Goal: Task Accomplishment & Management: Manage account settings

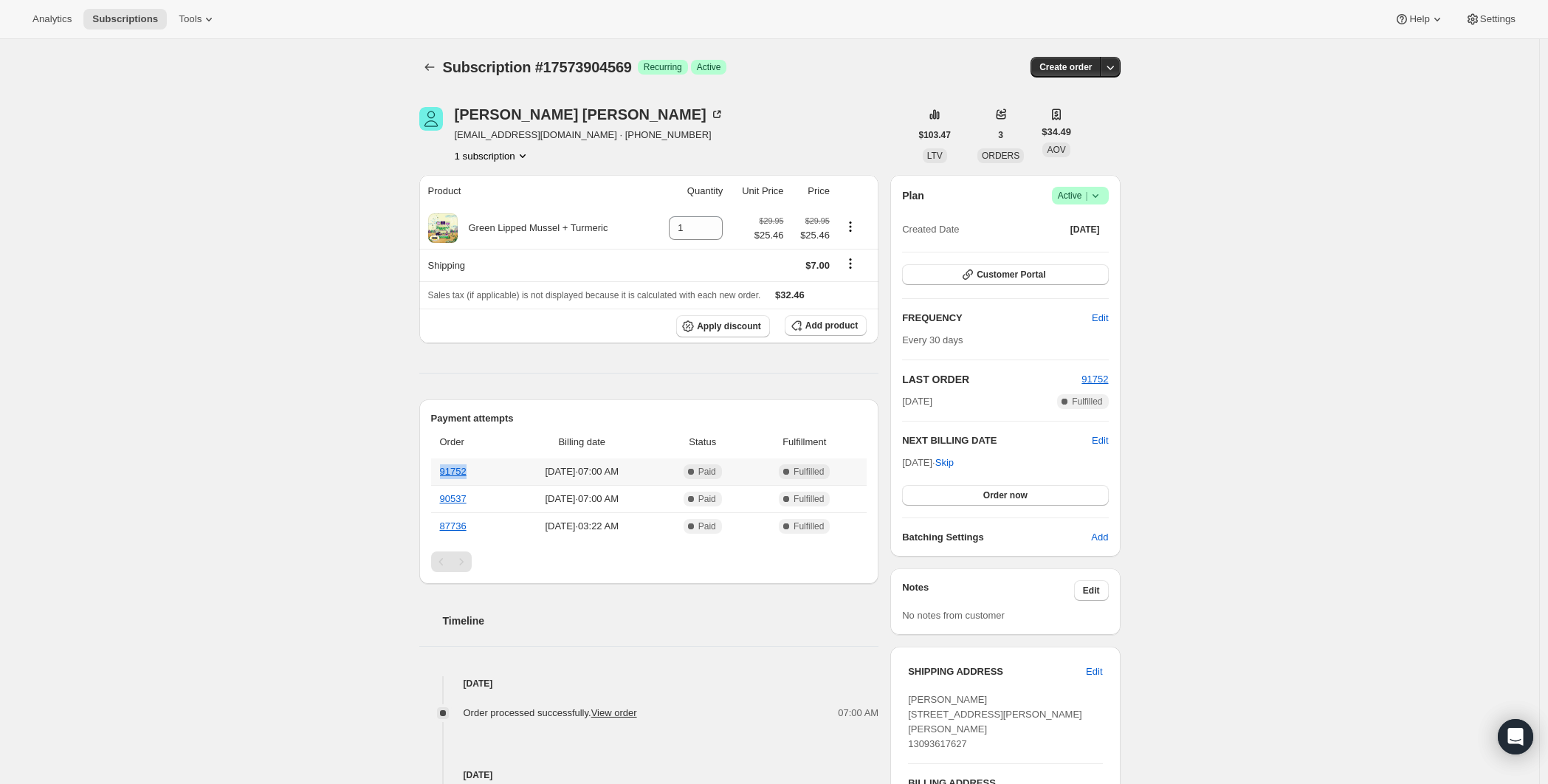
drag, startPoint x: 480, startPoint y: 474, endPoint x: 437, endPoint y: 474, distance: 43.0
click at [437, 474] on th "91752" at bounding box center [468, 472] width 75 height 27
copy link "91752"
drag, startPoint x: 557, startPoint y: 135, endPoint x: 459, endPoint y: 137, distance: 98.0
click at [459, 137] on span "[EMAIL_ADDRESS][DOMAIN_NAME] · [PHONE_NUMBER]" at bounding box center [590, 135] width 269 height 15
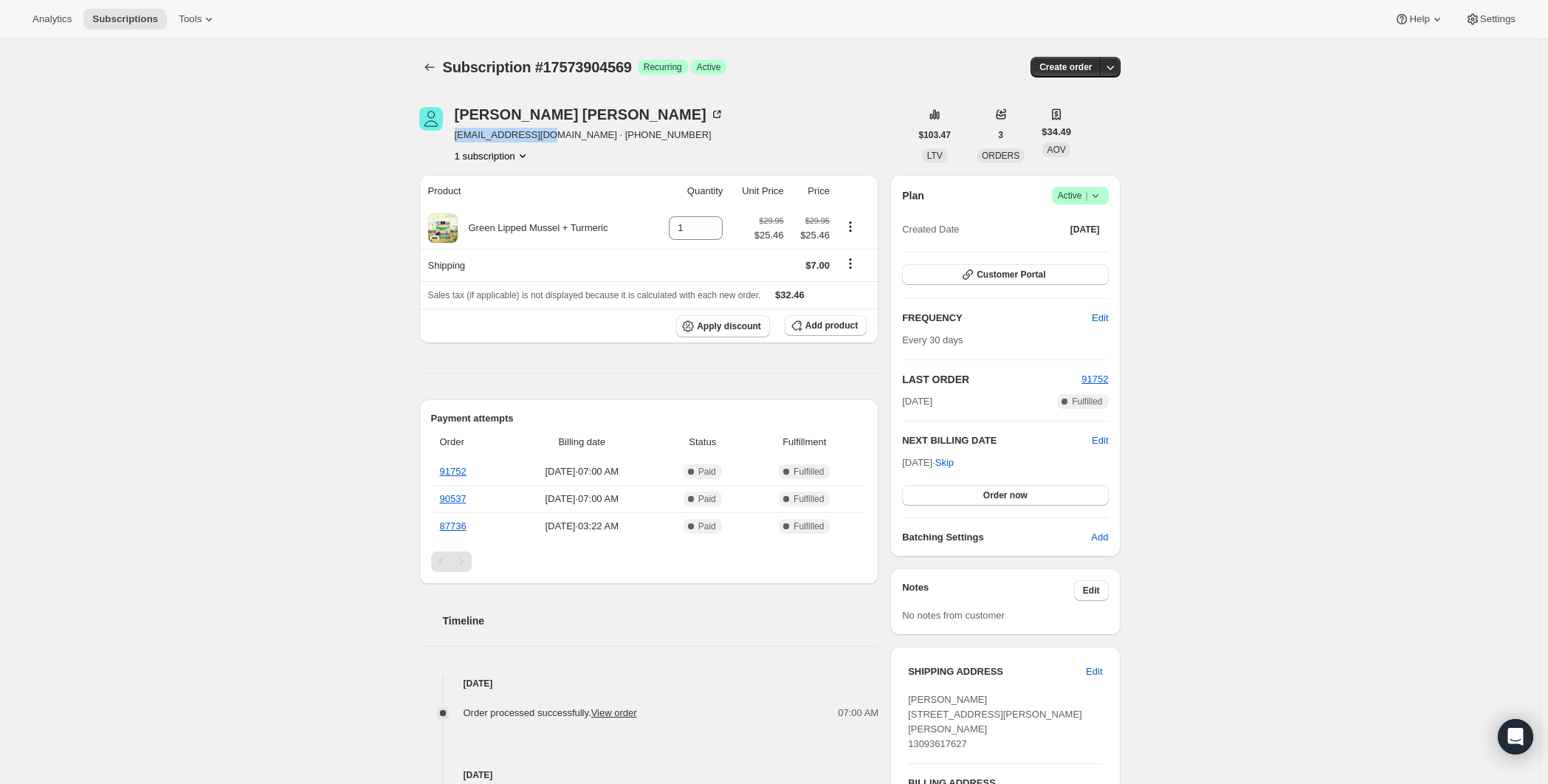
copy span "[EMAIL_ADDRESS][DOMAIN_NAME]"
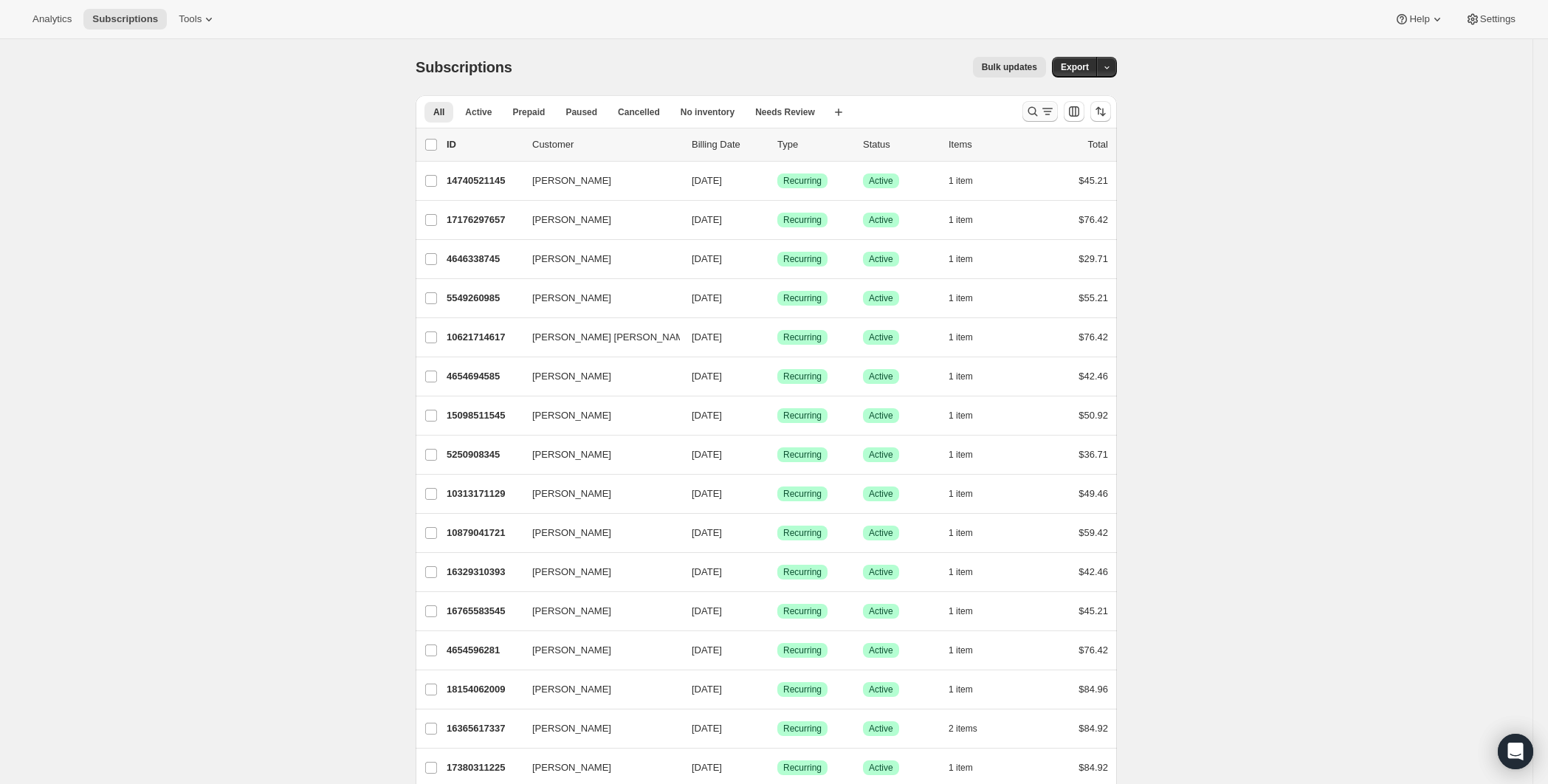
click at [1050, 107] on icon "Search and filter results" at bounding box center [1047, 111] width 15 height 15
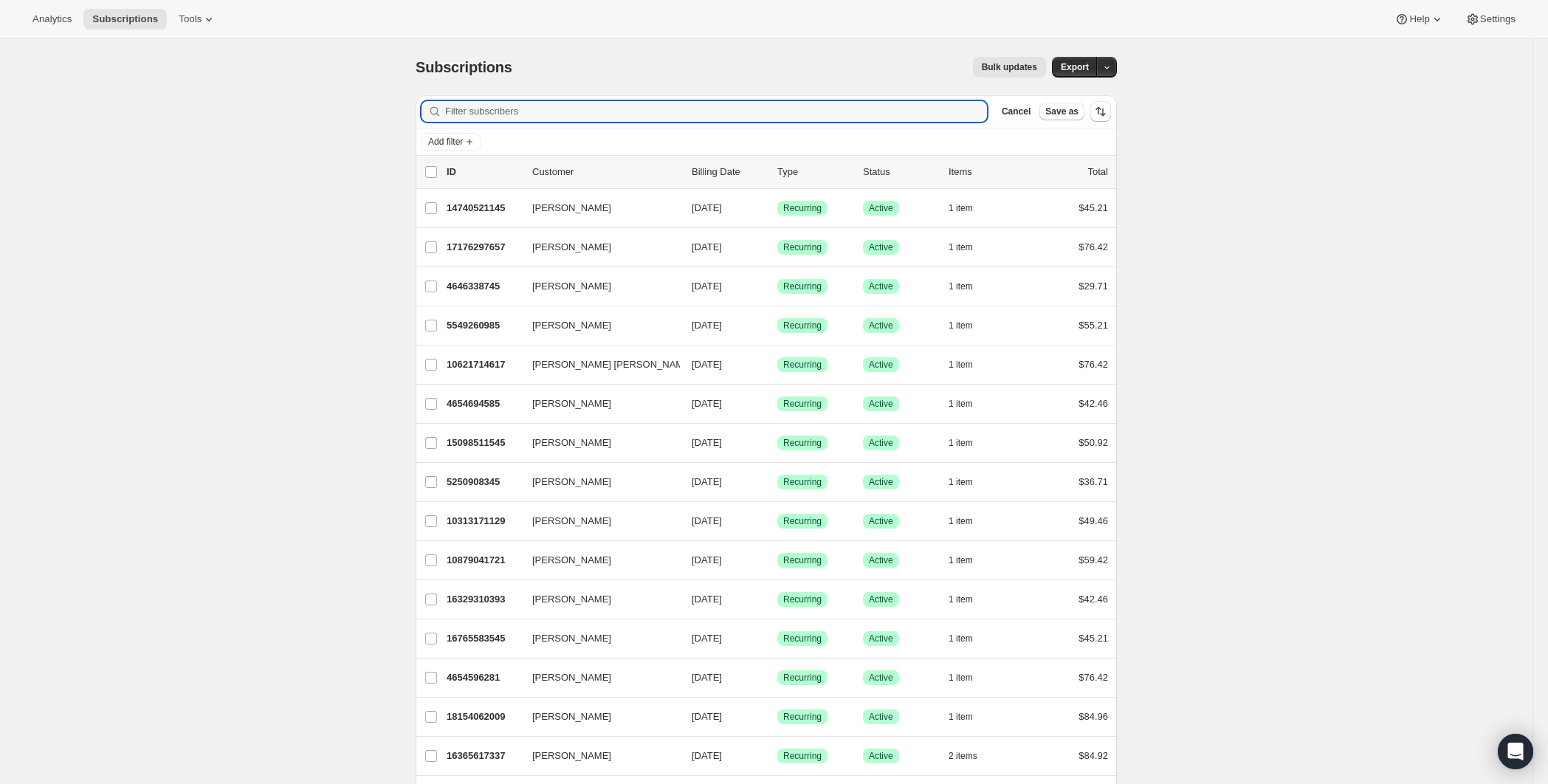
paste input "[EMAIL_ADDRESS][DOMAIN_NAME]"
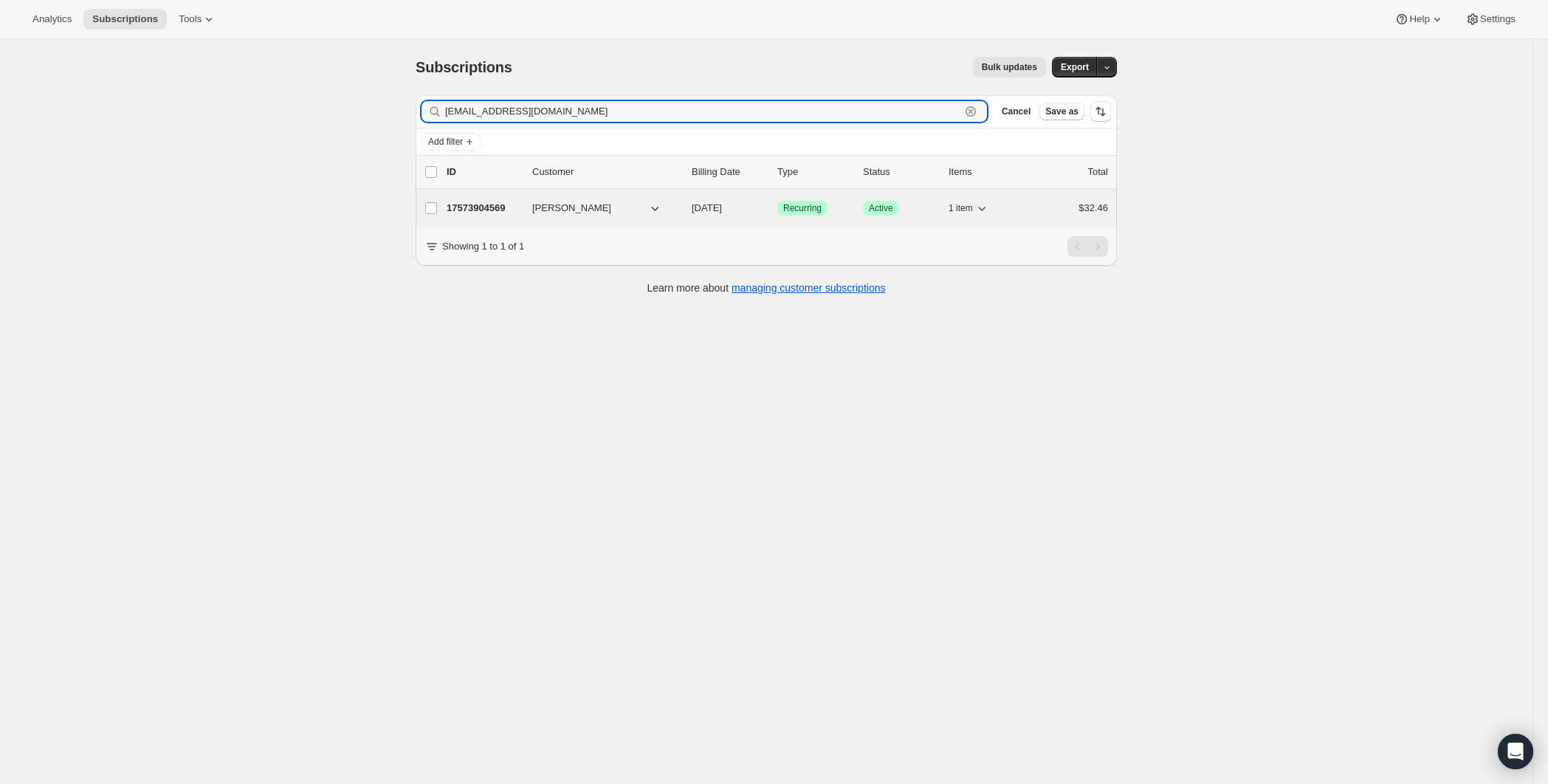
type input "[EMAIL_ADDRESS][DOMAIN_NAME]"
click at [466, 205] on p "17573904569" at bounding box center [483, 208] width 74 height 15
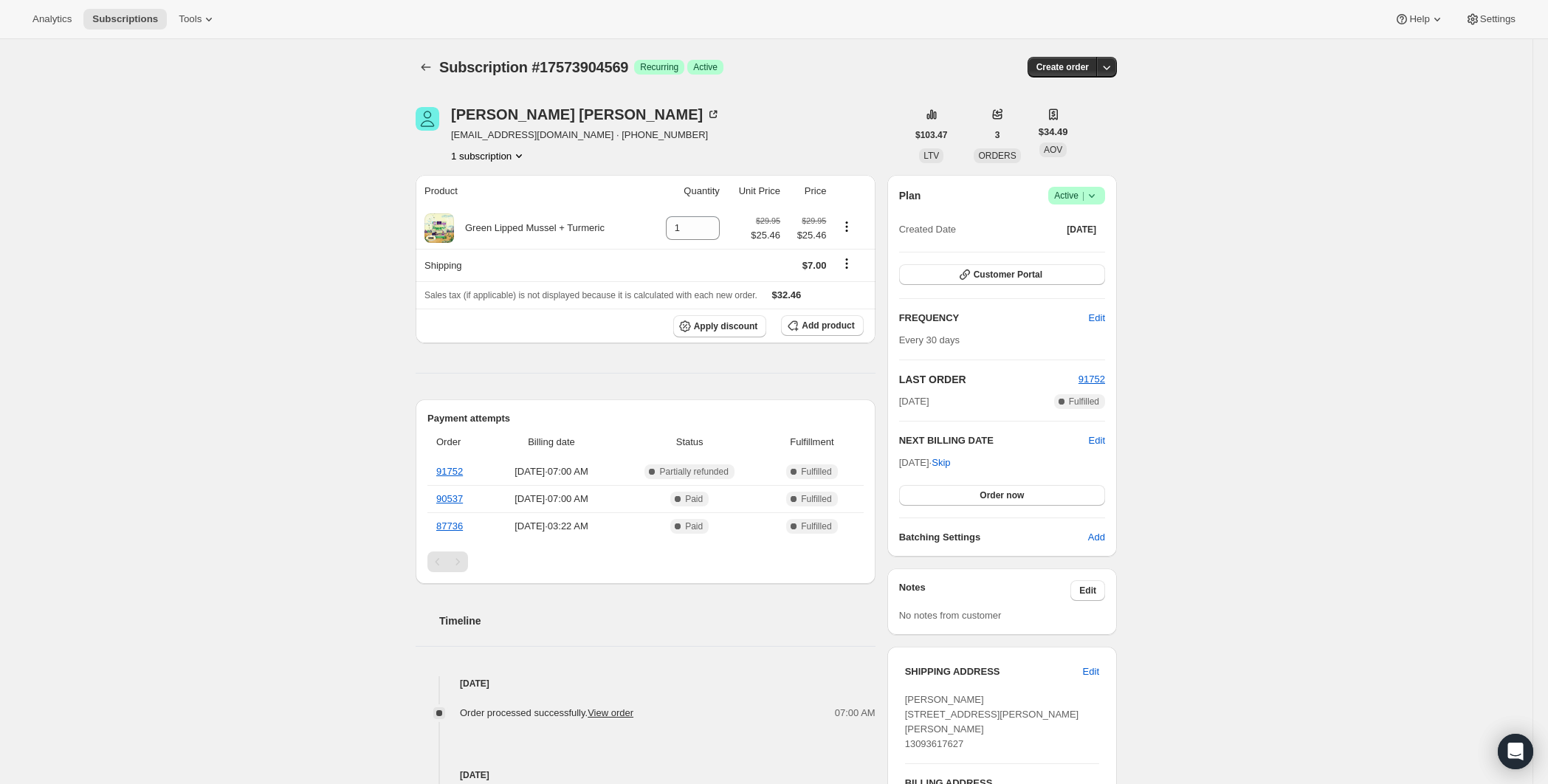
click at [1098, 195] on icon at bounding box center [1091, 195] width 15 height 15
click at [1109, 254] on span "Cancel subscription" at bounding box center [1076, 250] width 83 height 11
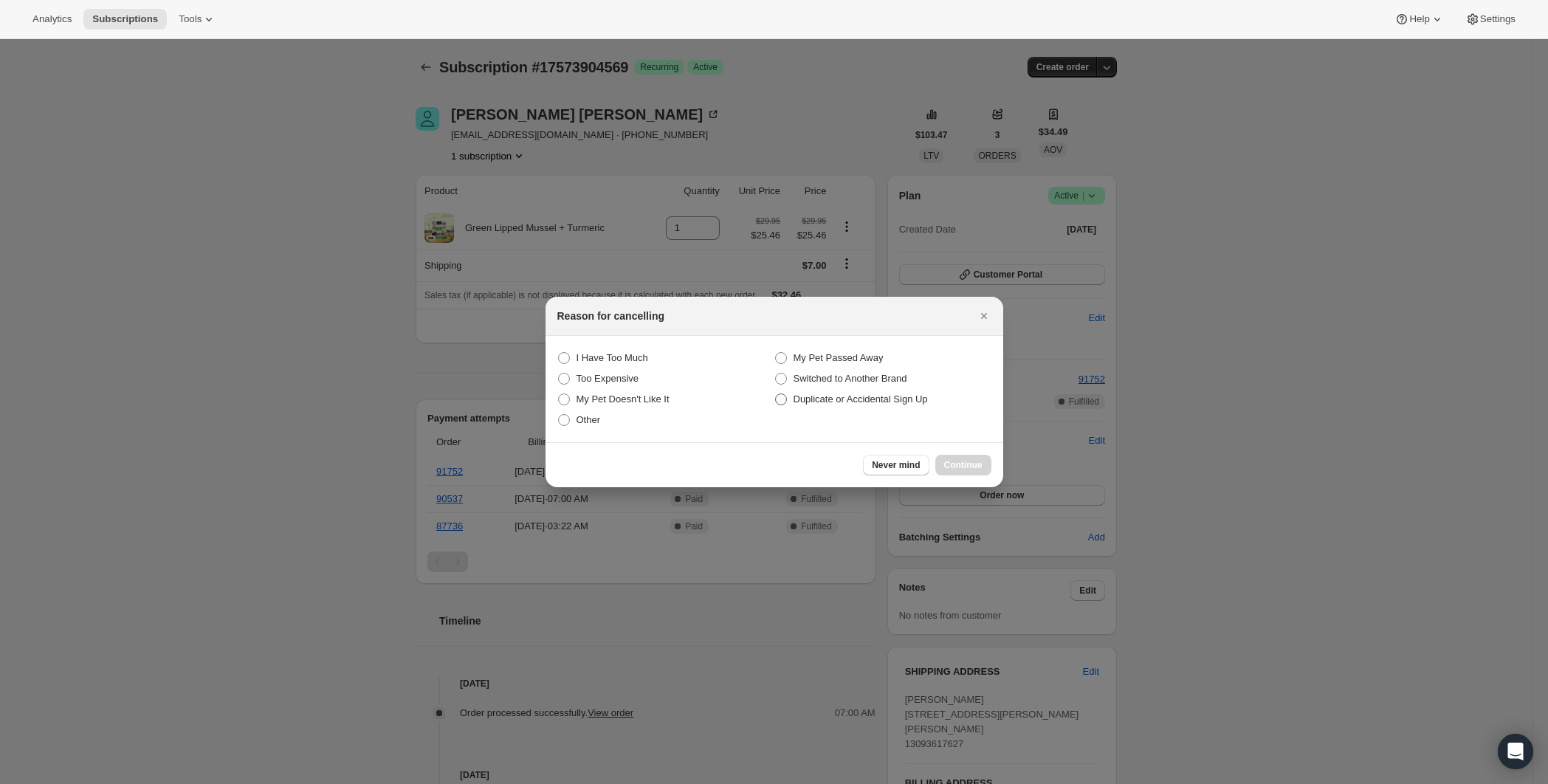
click at [834, 405] on span "Duplicate or Accidental Sign Up" at bounding box center [861, 399] width 135 height 15
click at [776, 394] on Accidental "Duplicate or Accidental Sign Up" at bounding box center [776, 394] width 1 height 1
radio Accidental "true"
click at [976, 466] on span "Continue" at bounding box center [963, 464] width 39 height 12
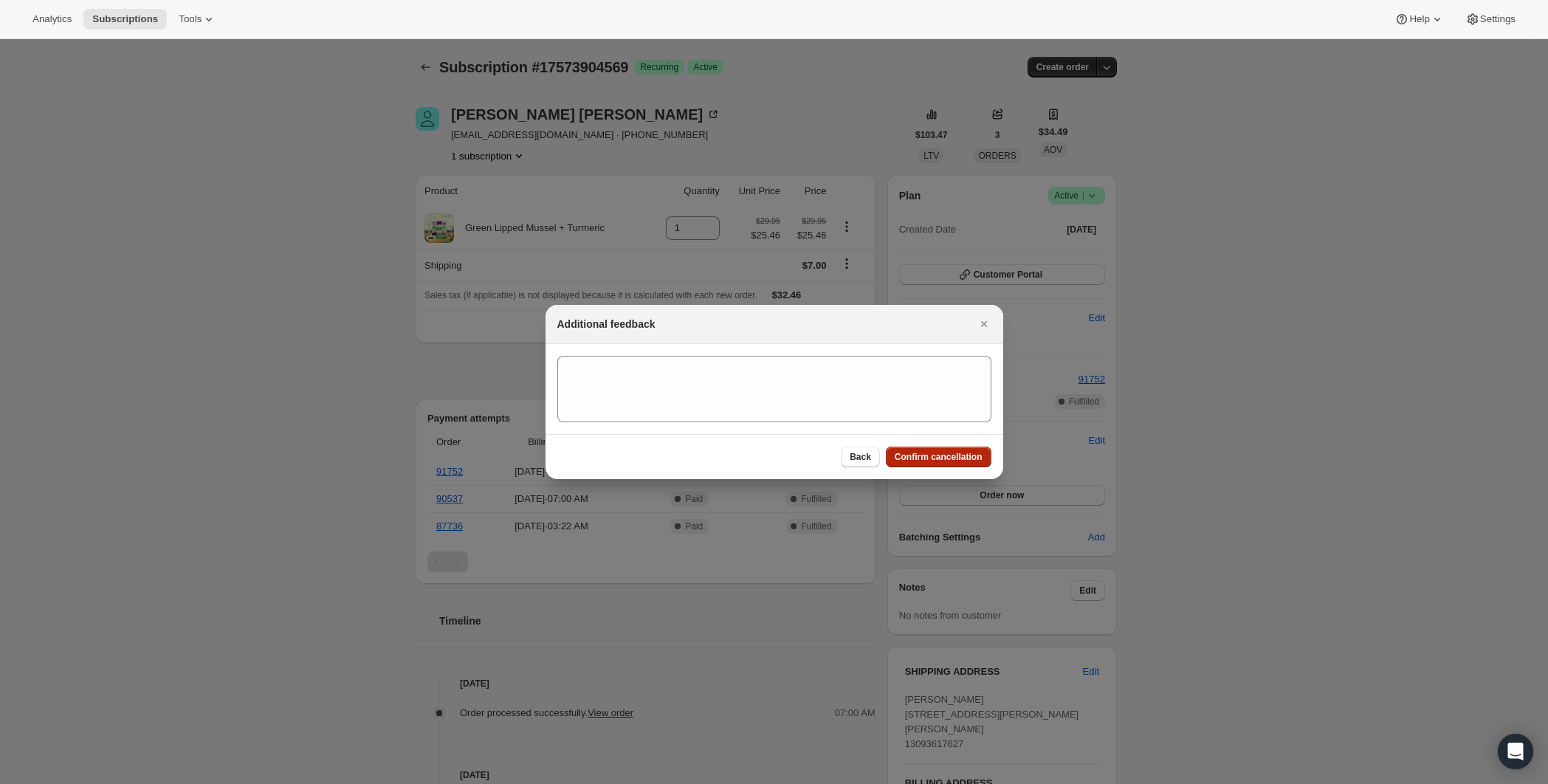
drag, startPoint x: 949, startPoint y: 453, endPoint x: 990, endPoint y: 453, distance: 41.0
click at [950, 453] on span "Confirm cancellation" at bounding box center [939, 457] width 88 height 12
